Goal: Task Accomplishment & Management: Manage account settings

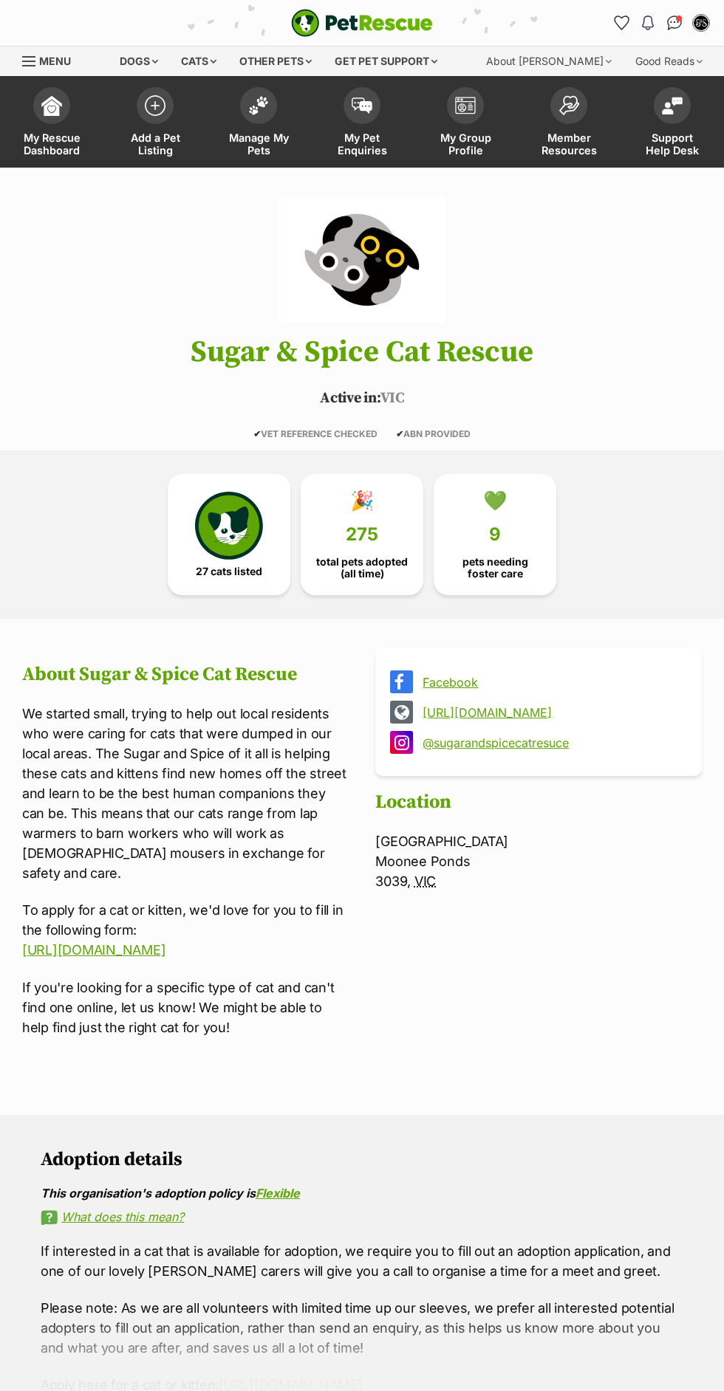
click at [354, 144] on span "My Pet Enquiries" at bounding box center [362, 143] width 66 height 25
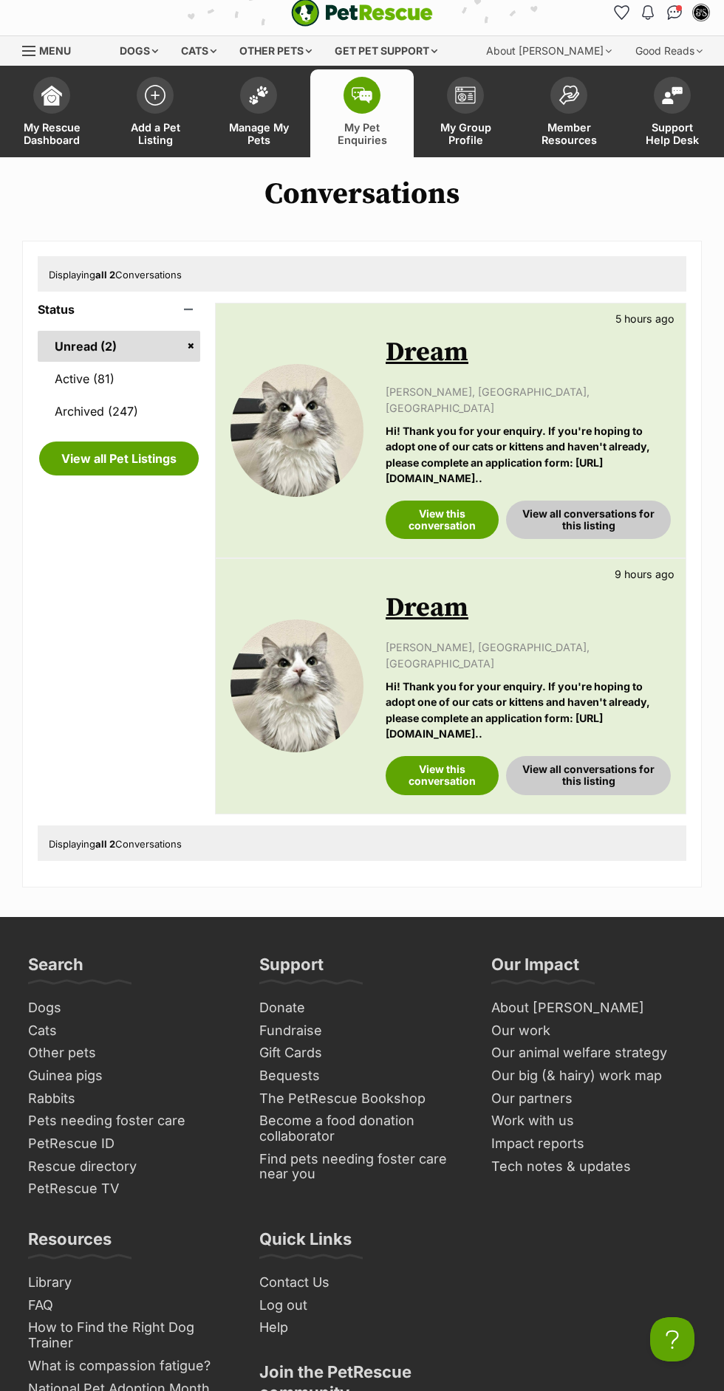
scroll to position [16, 0]
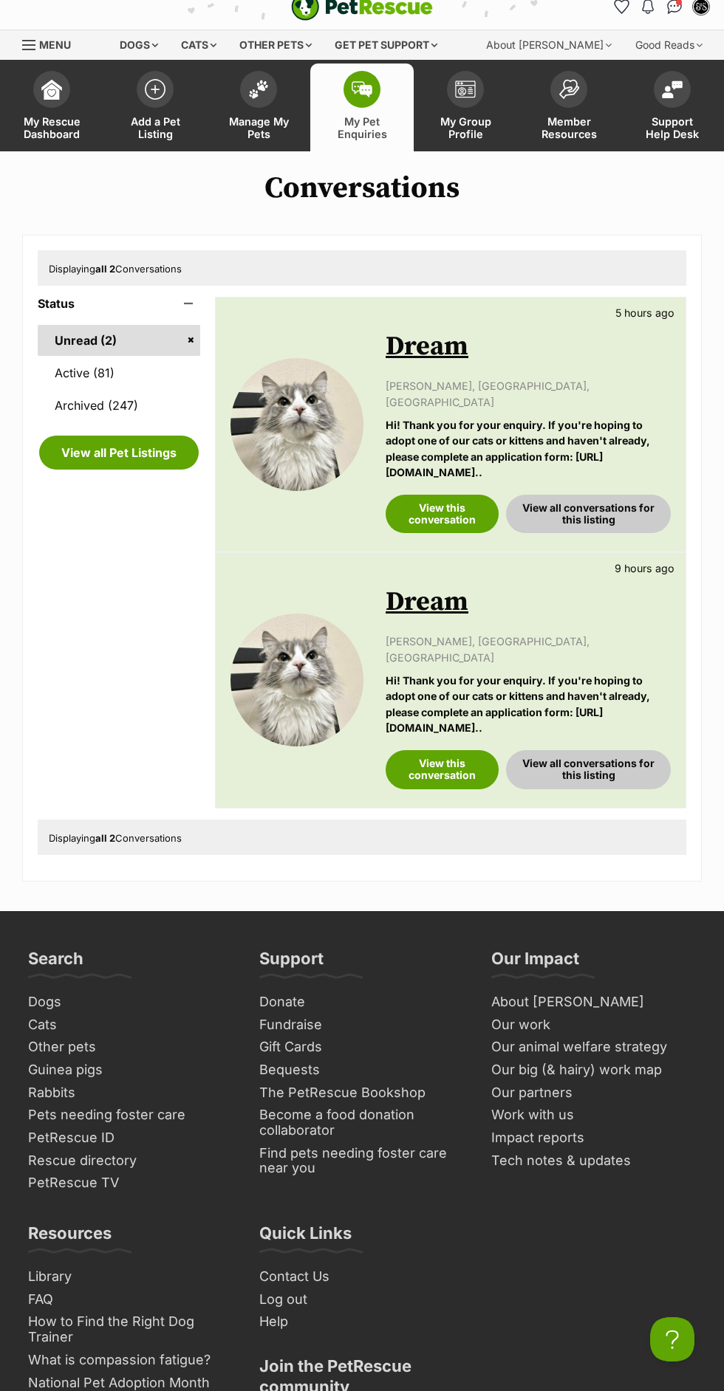
click at [462, 97] on span at bounding box center [465, 89] width 37 height 37
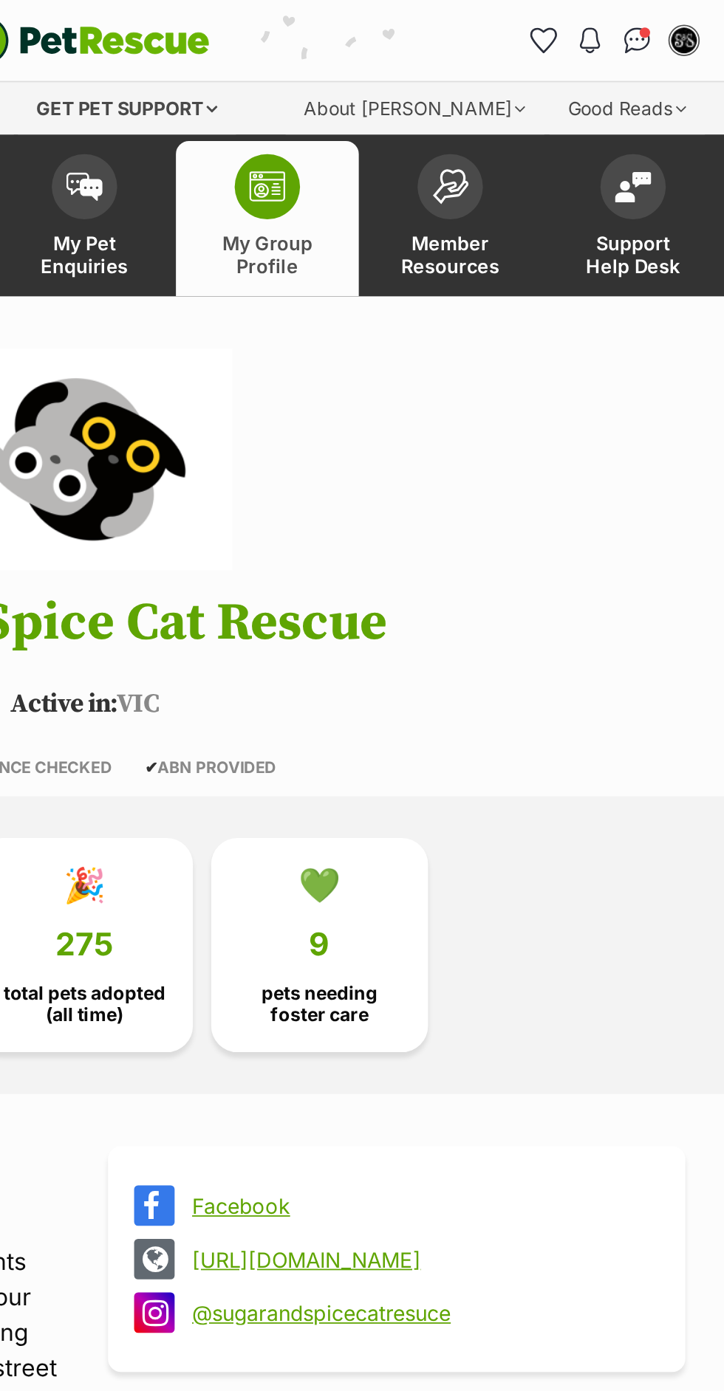
click at [667, 23] on img "Conversations" at bounding box center [675, 23] width 16 height 15
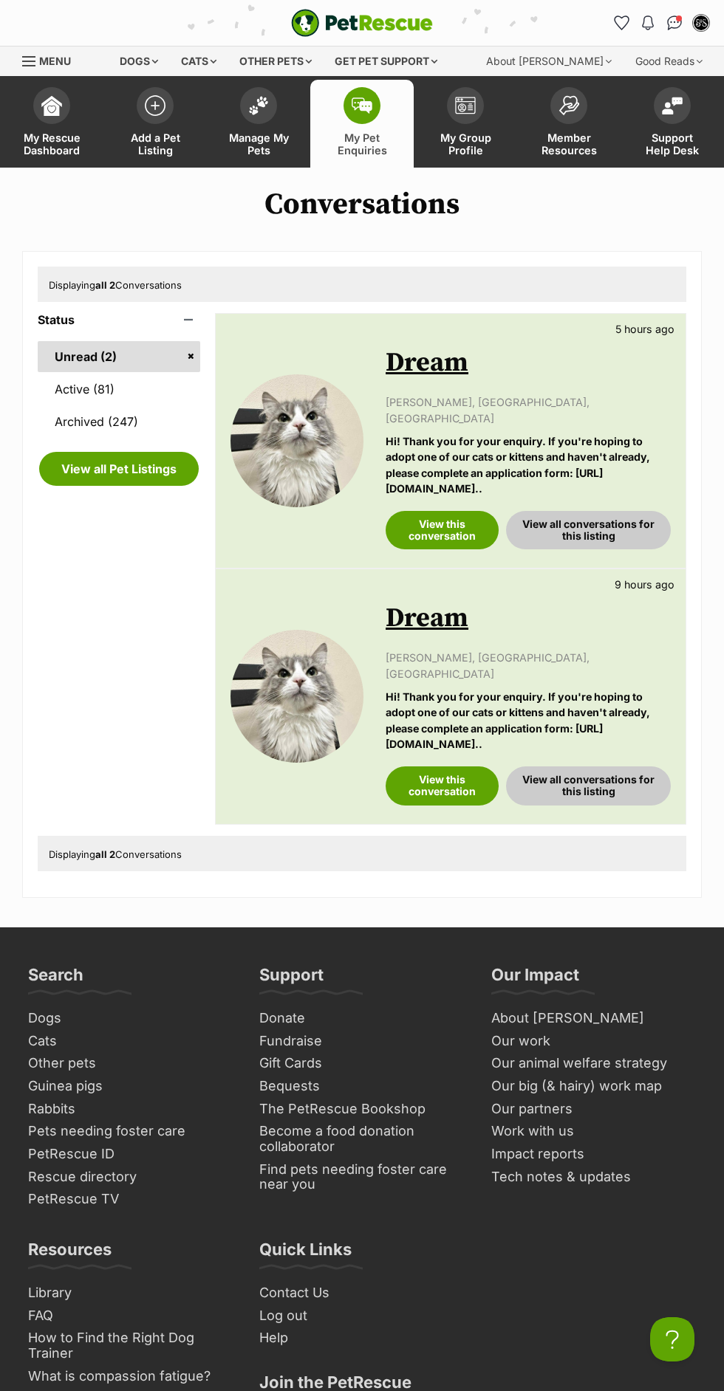
click at [290, 159] on link "Manage My Pets" at bounding box center [258, 124] width 103 height 88
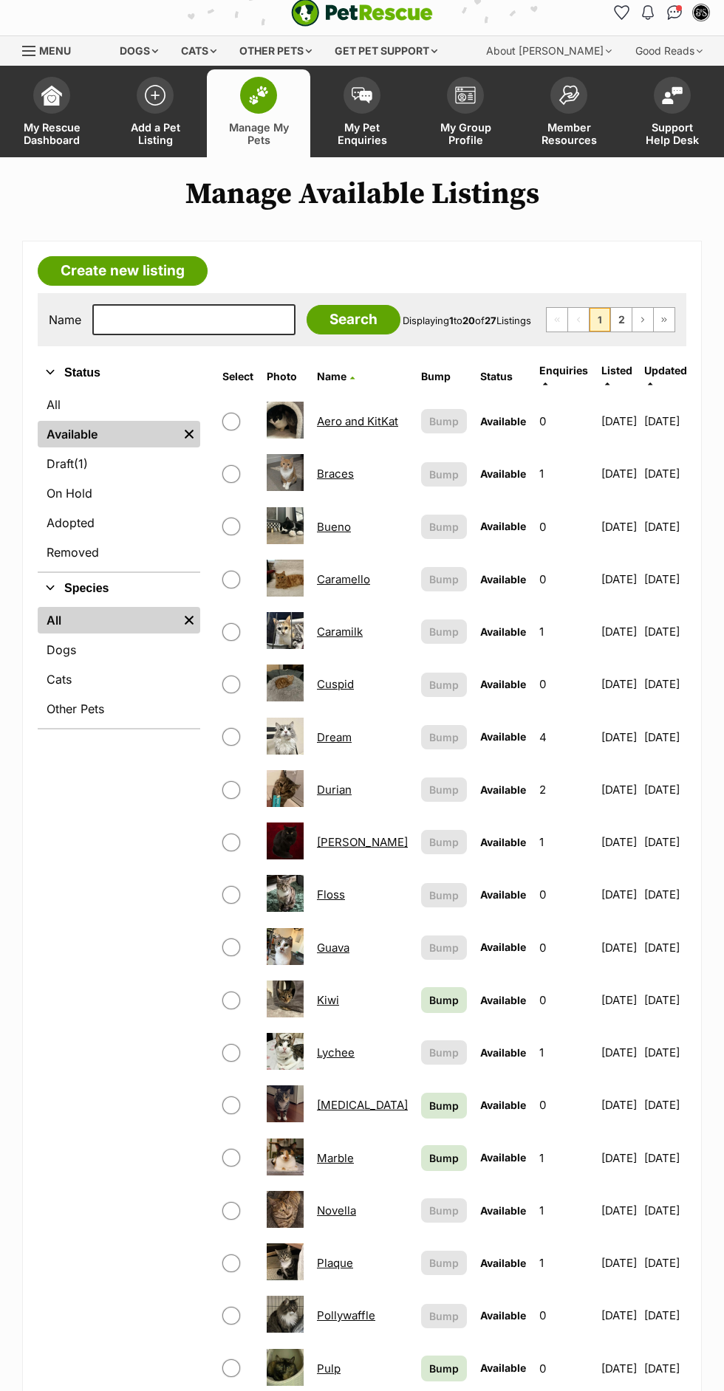
scroll to position [18, 0]
